Goal: Information Seeking & Learning: Check status

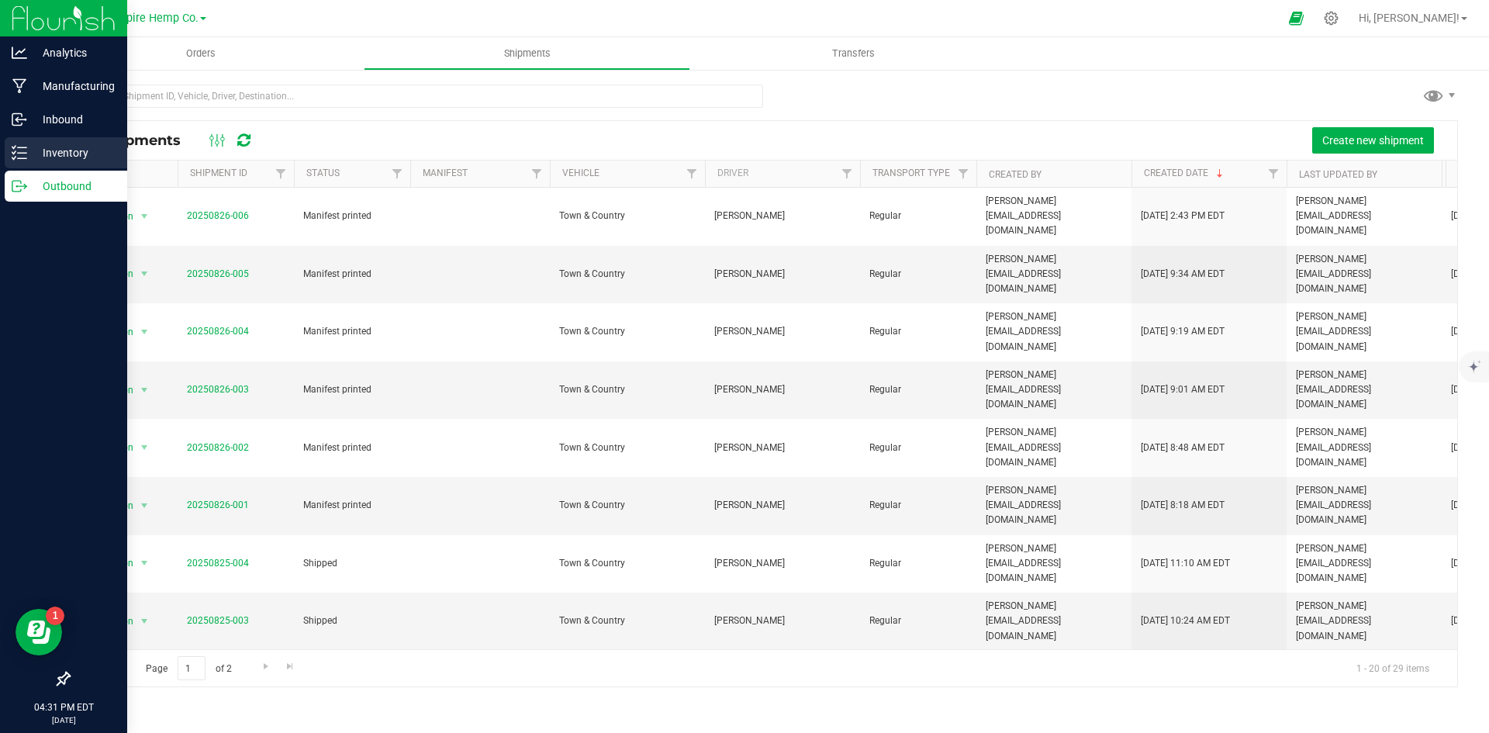
click at [47, 161] on p "Inventory" at bounding box center [73, 152] width 93 height 19
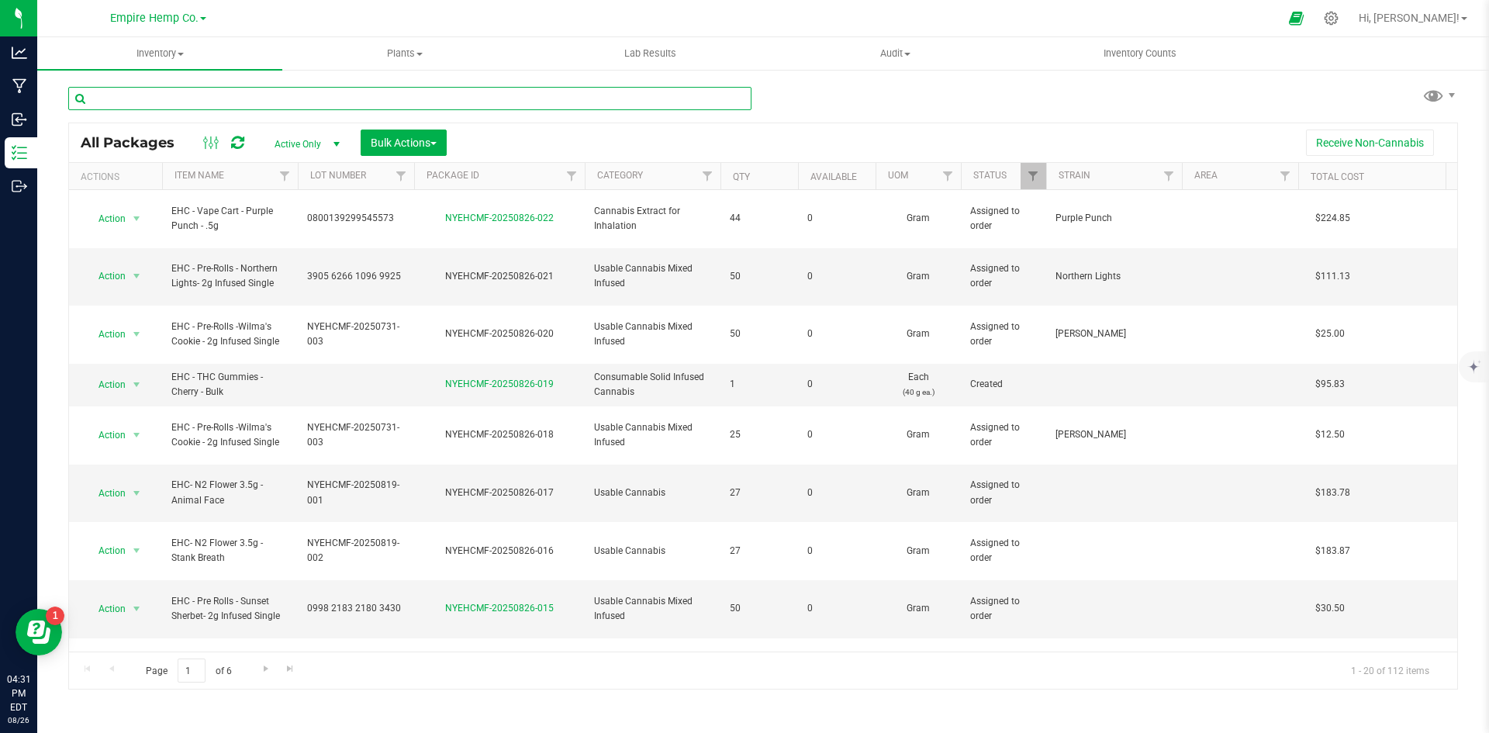
click at [270, 98] on input "text" at bounding box center [409, 98] width 683 height 23
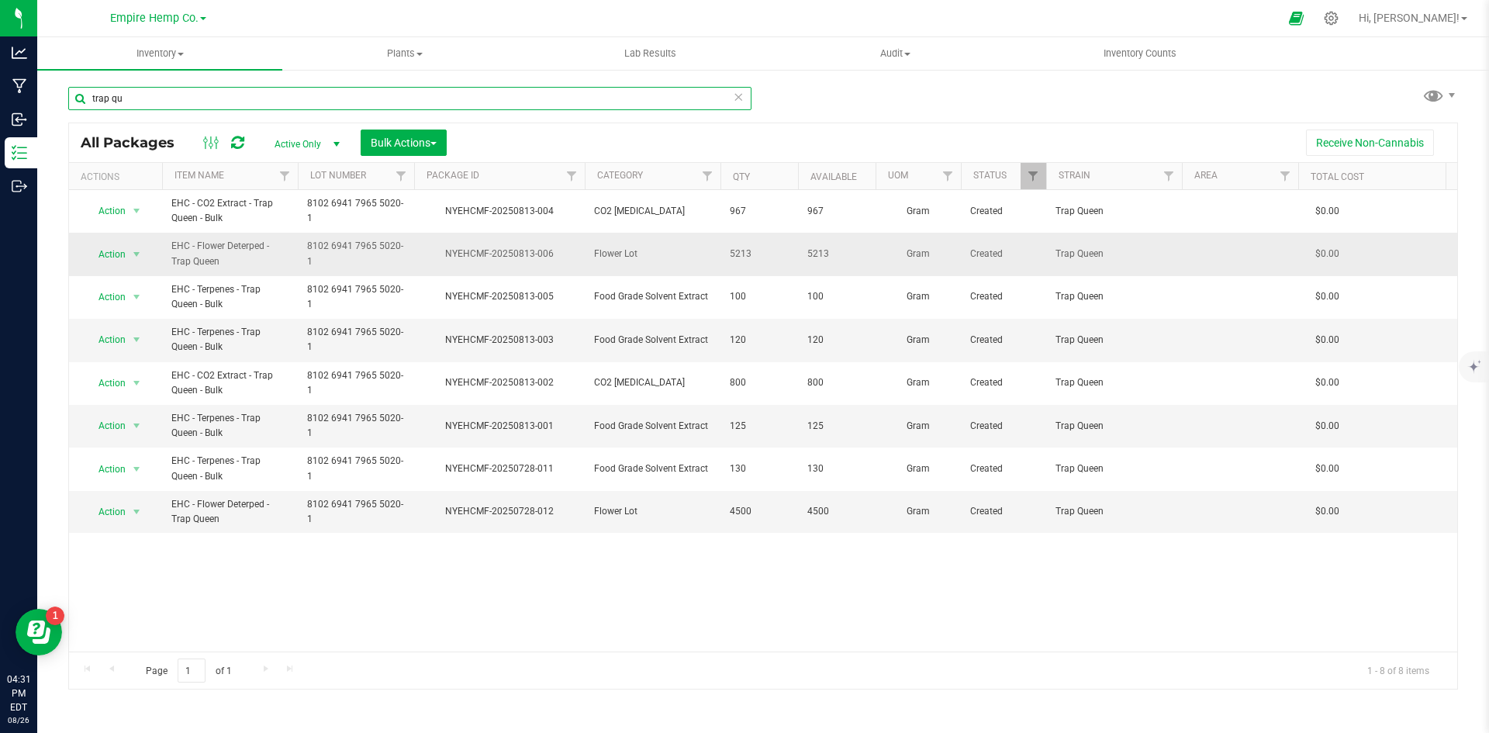
type input "trap qu"
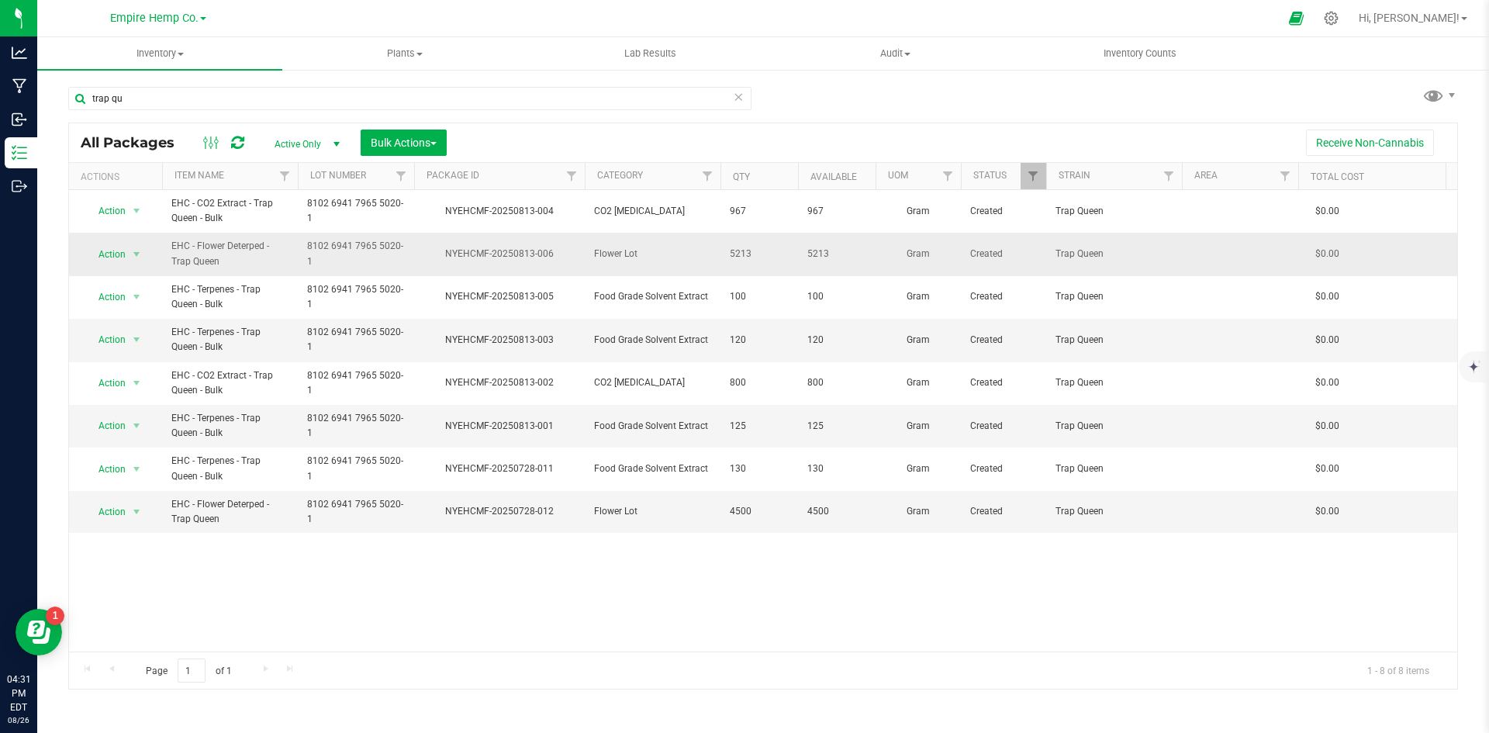
click at [747, 258] on span "5213" at bounding box center [759, 254] width 59 height 15
drag, startPoint x: 749, startPoint y: 512, endPoint x: 709, endPoint y: 511, distance: 40.3
click at [586, 572] on div "Action Action Adjust qty Create package Edit attributes Global inventory Locate…" at bounding box center [763, 420] width 1388 height 461
